Goal: Information Seeking & Learning: Learn about a topic

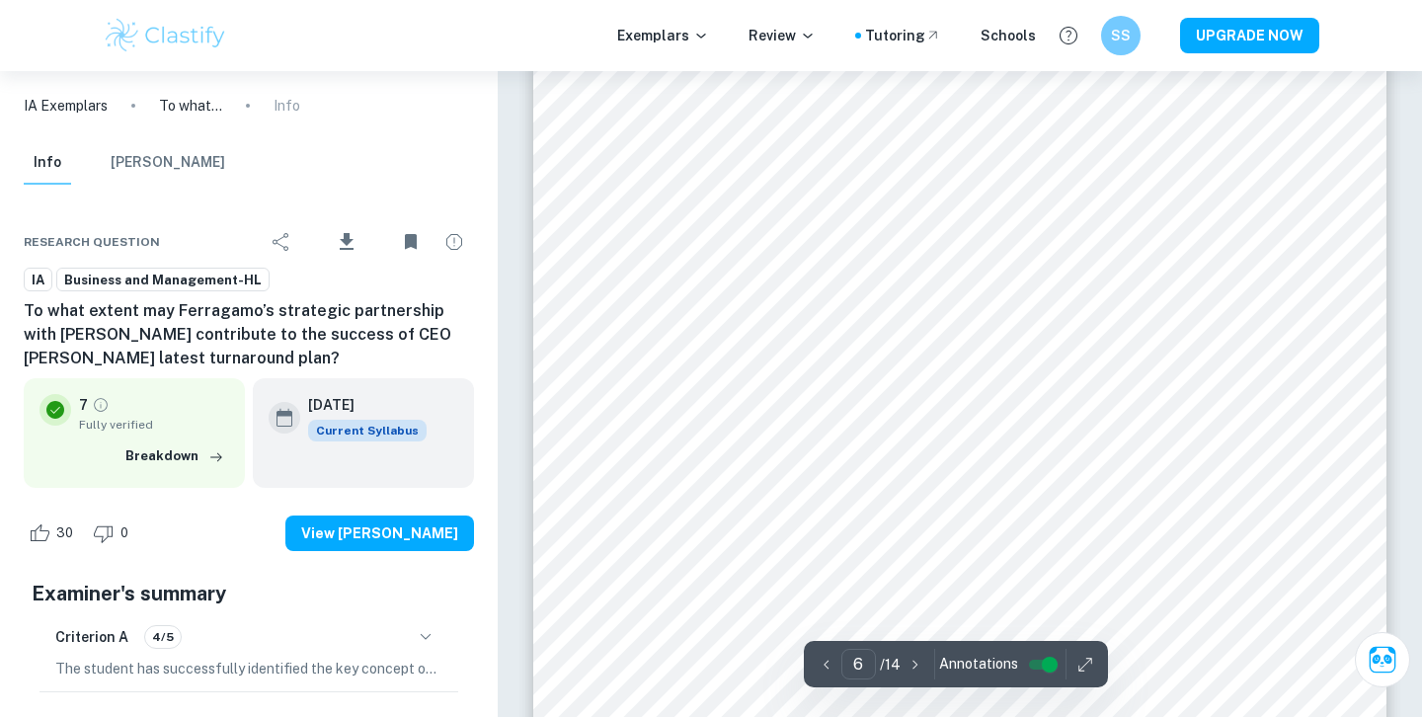
scroll to position [6007, 0]
type input "8"
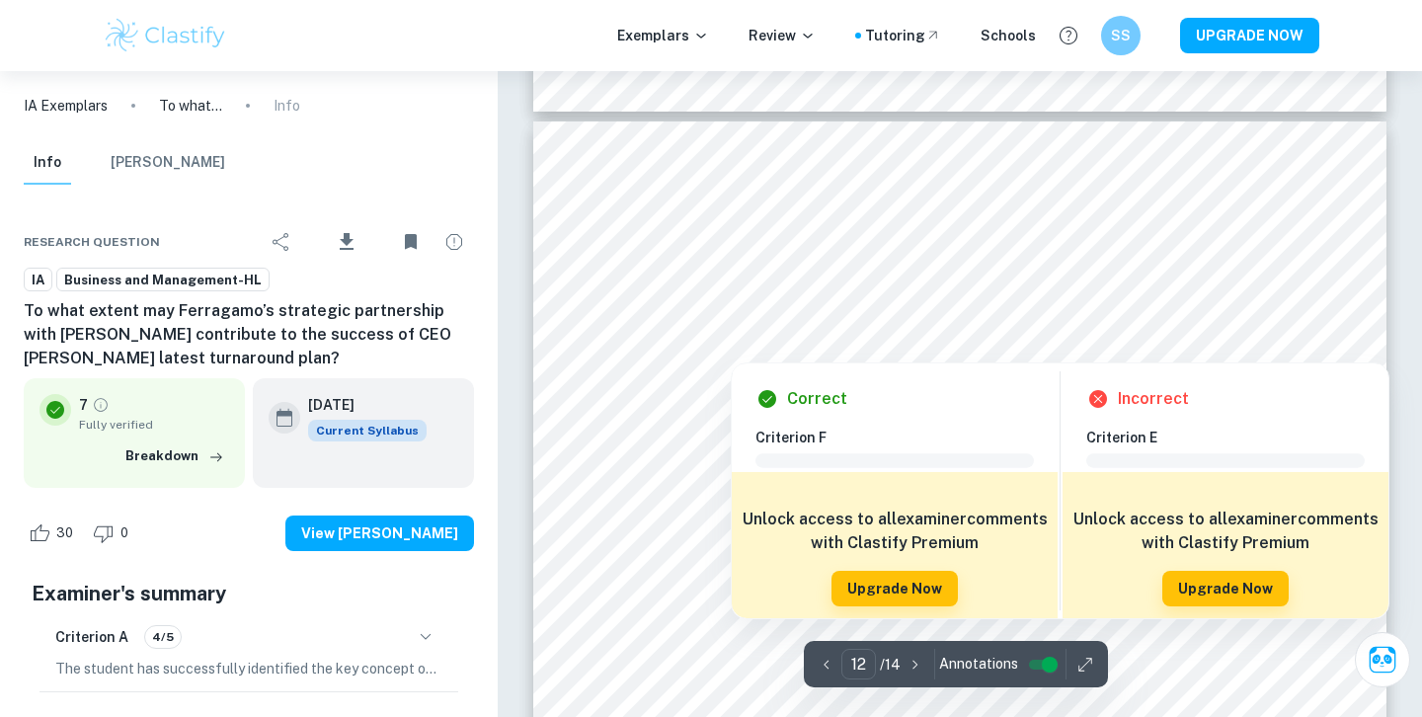
type input "11"
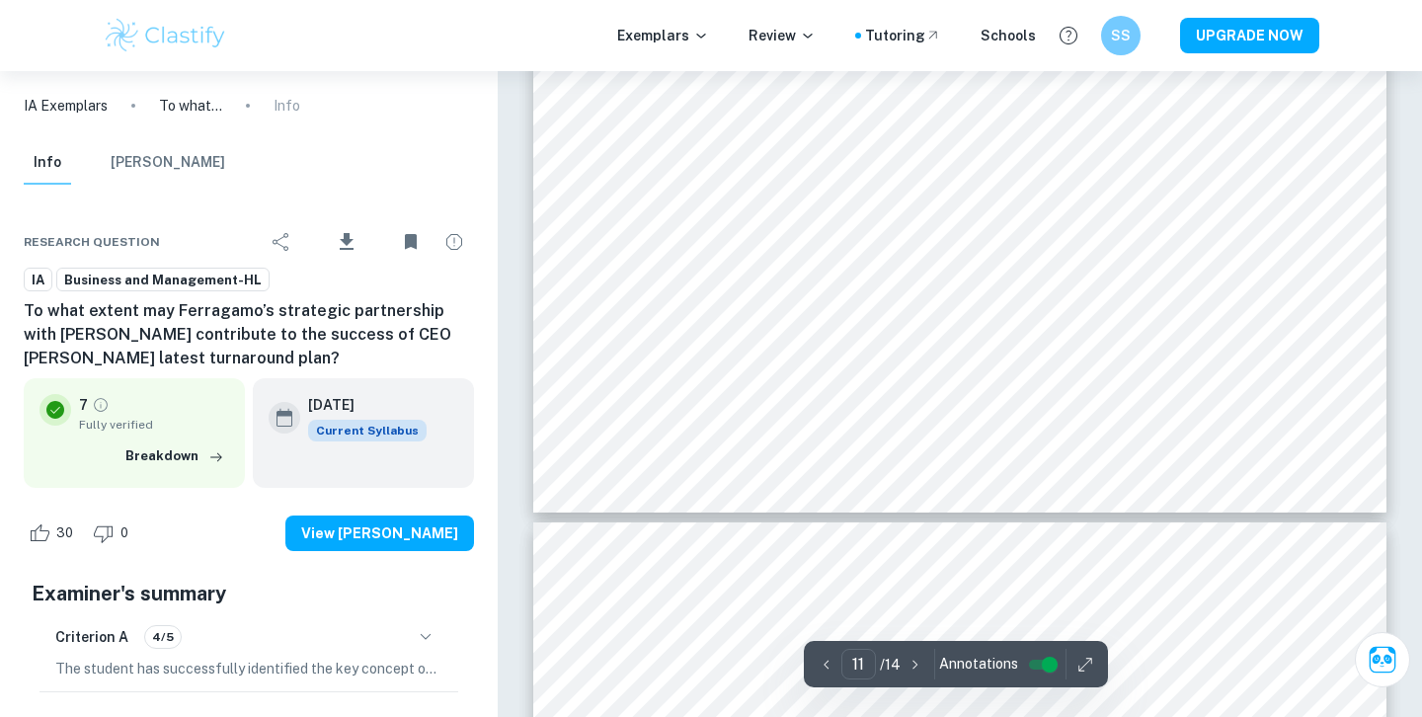
scroll to position [12061, 0]
